Goal: Task Accomplishment & Management: Use online tool/utility

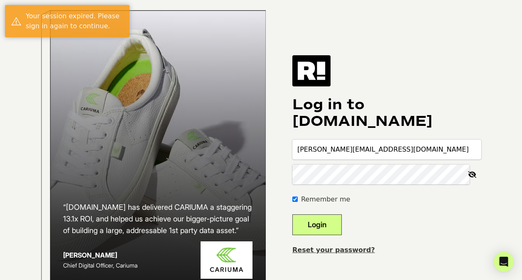
type input "[PERSON_NAME][EMAIL_ADDRESS][DOMAIN_NAME]"
click at [292, 214] on button "Login" at bounding box center [316, 224] width 49 height 21
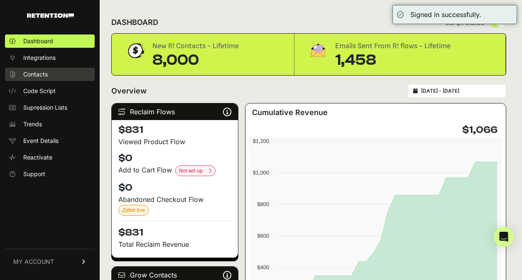
click at [33, 71] on span "Contacts" at bounding box center [35, 74] width 24 height 8
